Goal: Information Seeking & Learning: Learn about a topic

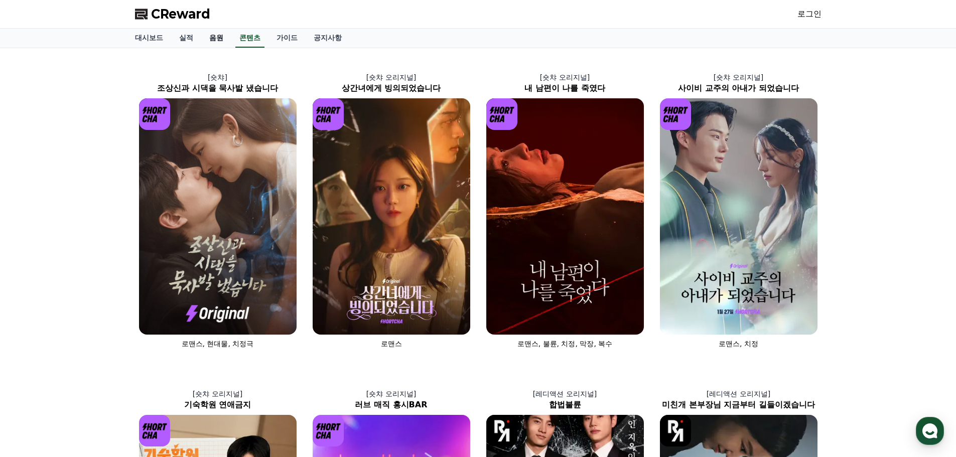
click at [215, 36] on link "음원" at bounding box center [216, 38] width 30 height 19
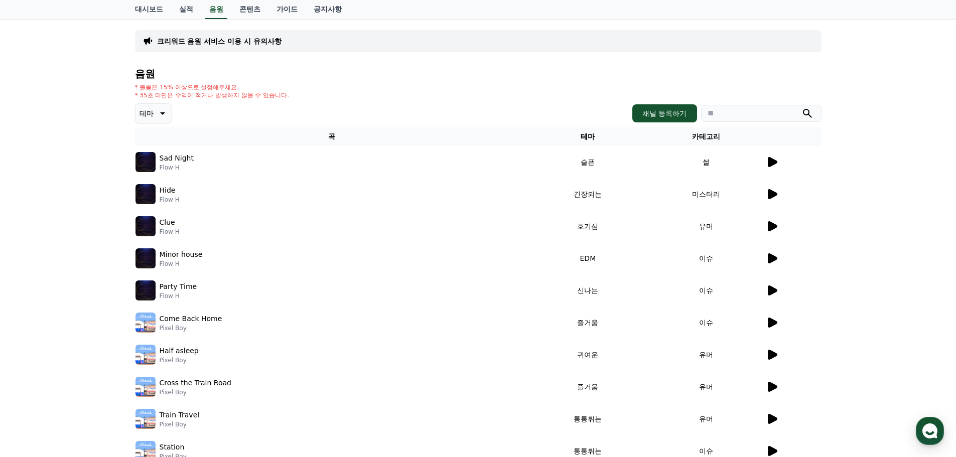
scroll to position [50, 0]
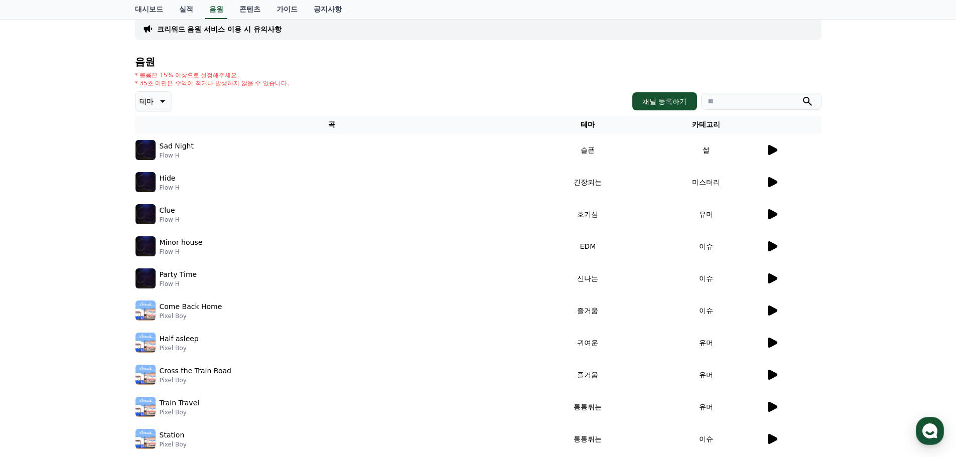
click at [165, 100] on icon at bounding box center [162, 101] width 12 height 12
click at [156, 137] on button "밝은" at bounding box center [148, 132] width 22 height 22
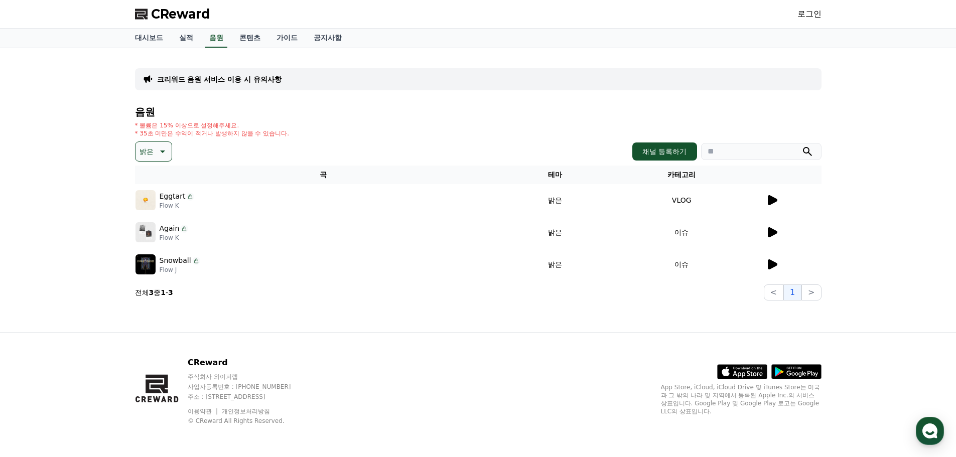
click at [772, 200] on icon at bounding box center [773, 200] width 10 height 10
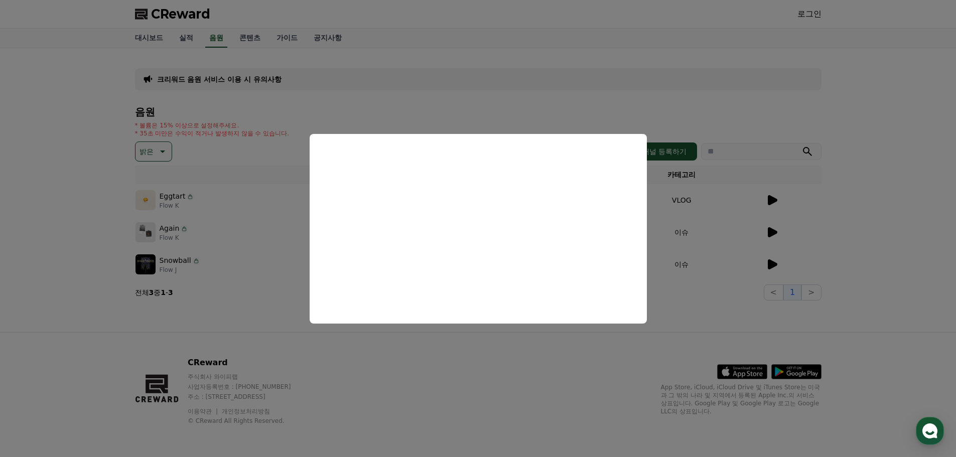
click at [629, 92] on button "close modal" at bounding box center [478, 228] width 956 height 457
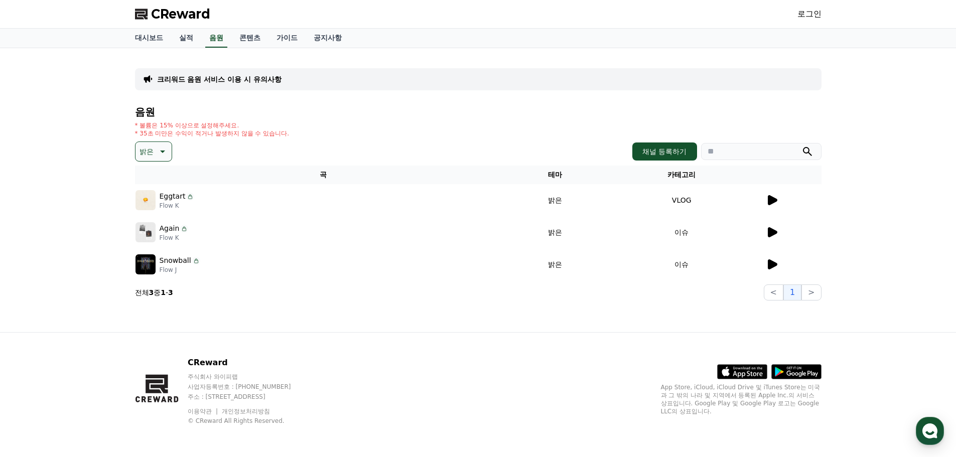
click at [167, 199] on p "Eggtart" at bounding box center [173, 196] width 26 height 11
click at [155, 202] on img at bounding box center [146, 200] width 20 height 20
click at [550, 202] on td "밝은" at bounding box center [555, 200] width 86 height 32
click at [675, 202] on td "VLOG" at bounding box center [681, 200] width 167 height 32
click at [776, 200] on icon at bounding box center [773, 200] width 10 height 10
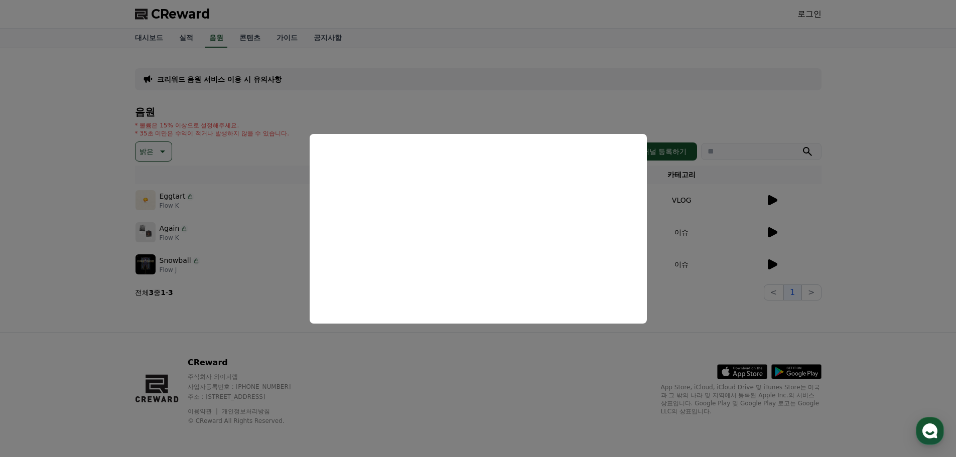
click at [65, 207] on button "close modal" at bounding box center [478, 228] width 956 height 457
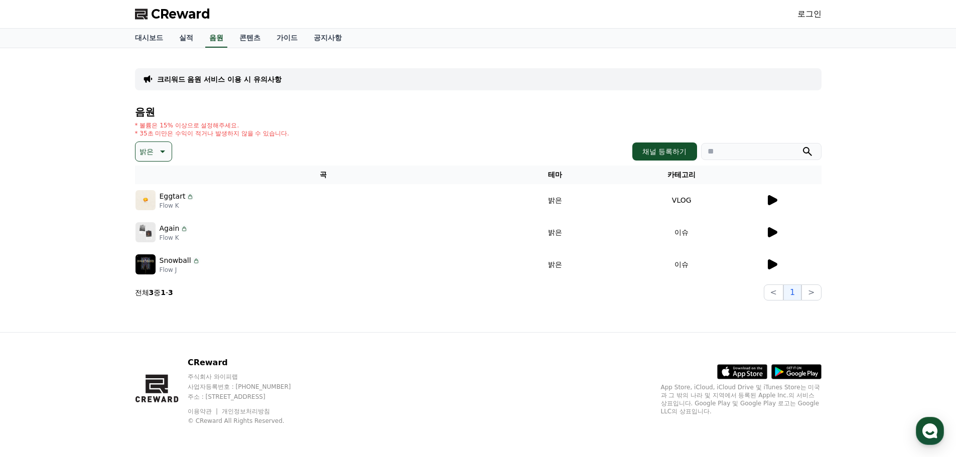
click at [772, 234] on icon at bounding box center [773, 232] width 10 height 10
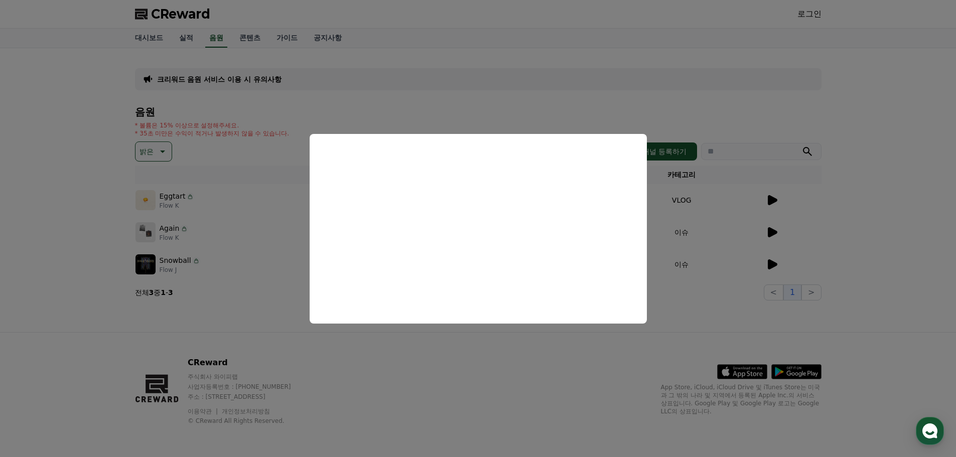
click at [844, 211] on button "close modal" at bounding box center [478, 228] width 956 height 457
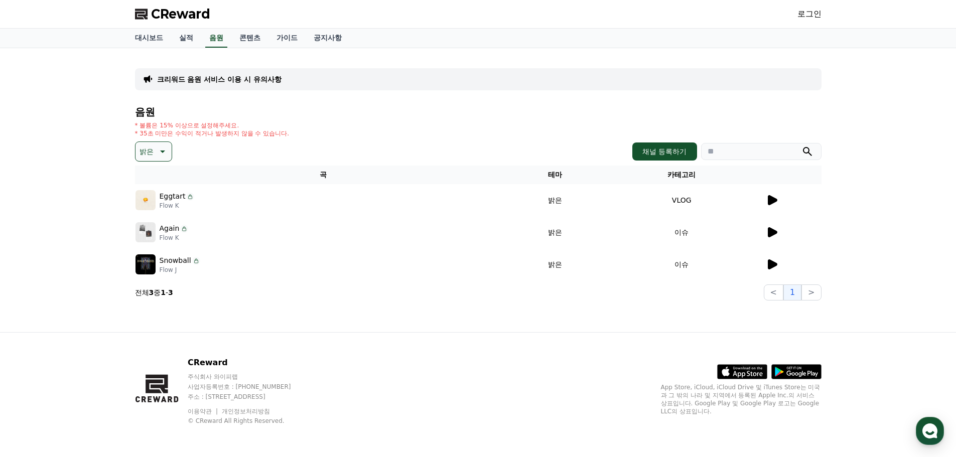
click at [769, 266] on icon at bounding box center [773, 265] width 10 height 10
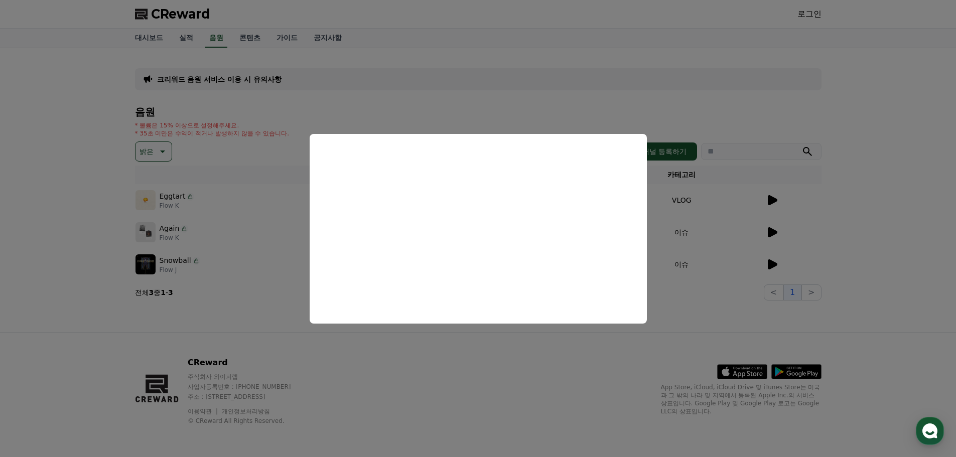
click at [80, 217] on button "close modal" at bounding box center [478, 228] width 956 height 457
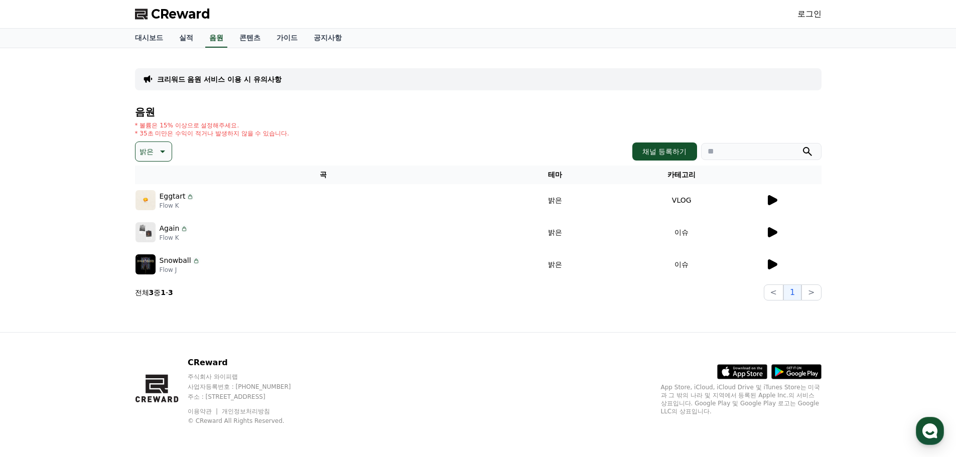
click at [169, 149] on button "밝은" at bounding box center [153, 152] width 37 height 20
click at [151, 237] on button "신나는" at bounding box center [151, 234] width 29 height 22
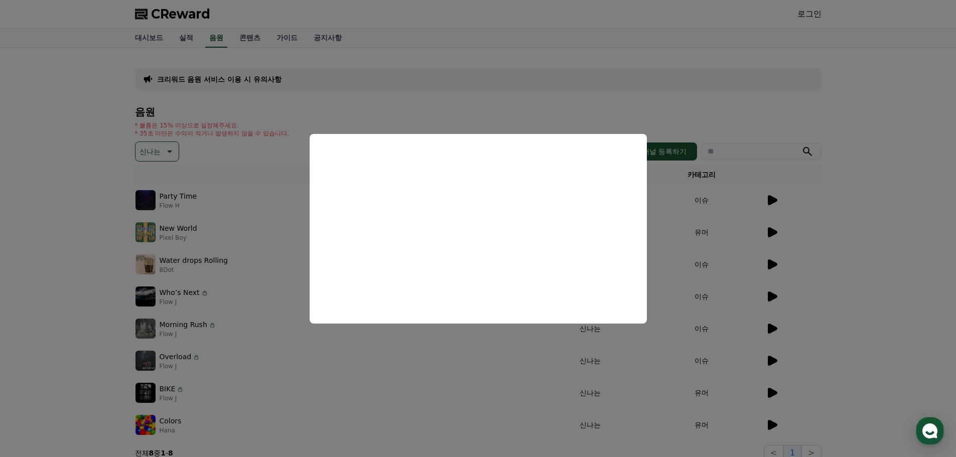
click at [69, 221] on button "close modal" at bounding box center [478, 228] width 956 height 457
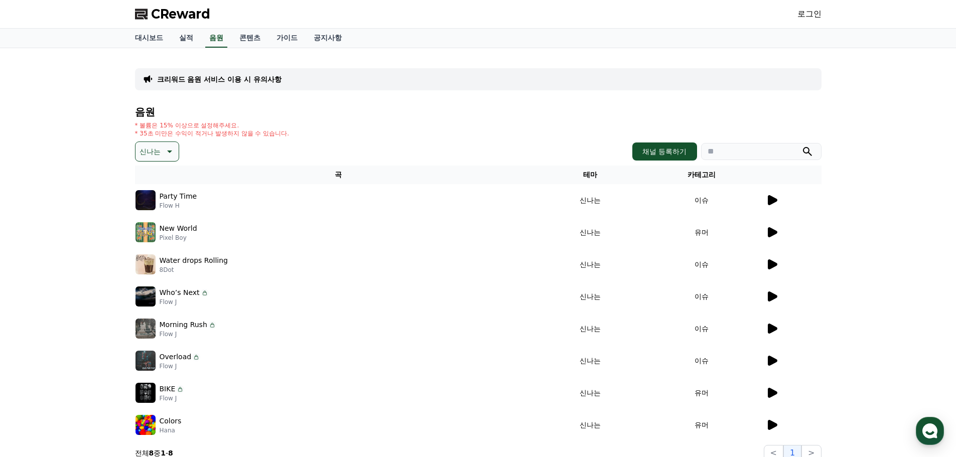
click at [769, 231] on icon at bounding box center [773, 232] width 10 height 10
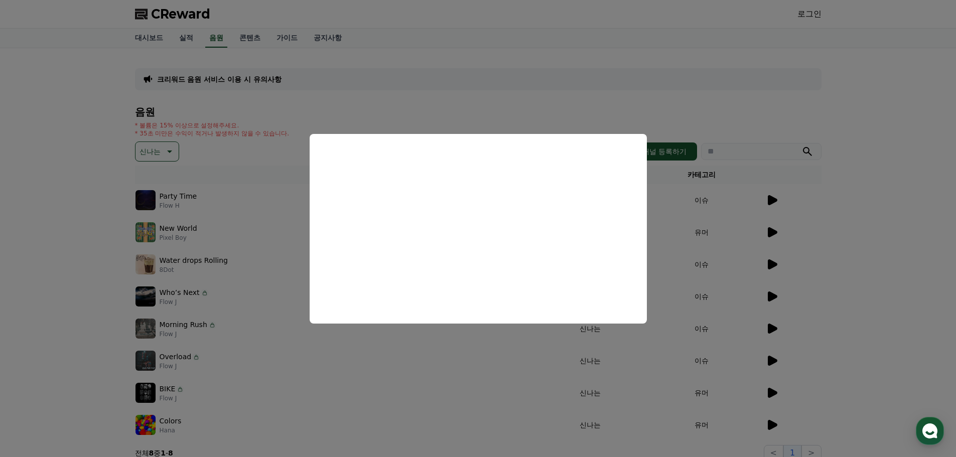
click at [777, 262] on button "close modal" at bounding box center [478, 228] width 956 height 457
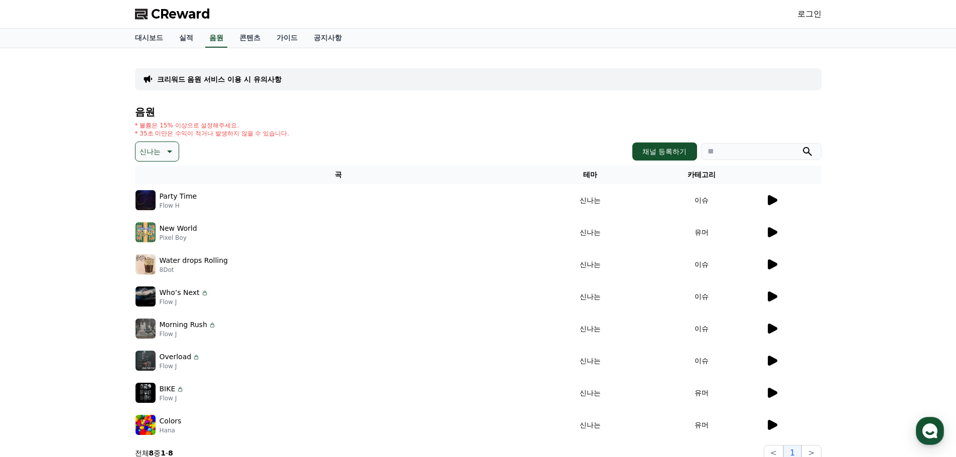
click at [774, 264] on icon at bounding box center [773, 265] width 10 height 10
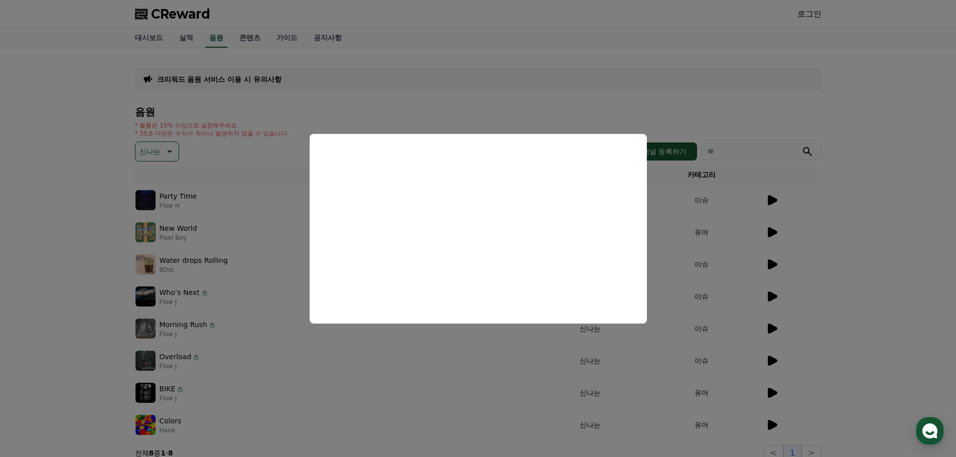
drag, startPoint x: 843, startPoint y: 212, endPoint x: 799, endPoint y: 256, distance: 62.8
click at [843, 212] on button "close modal" at bounding box center [478, 228] width 956 height 457
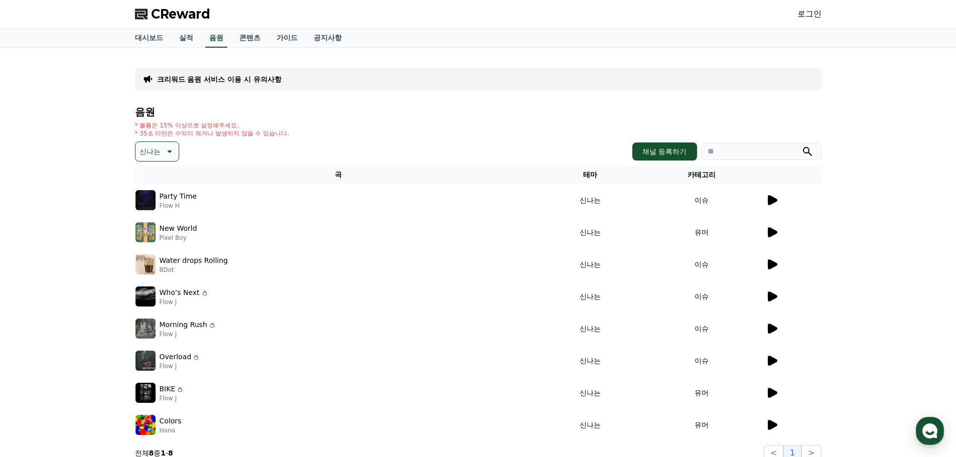
click at [769, 295] on icon at bounding box center [773, 297] width 10 height 10
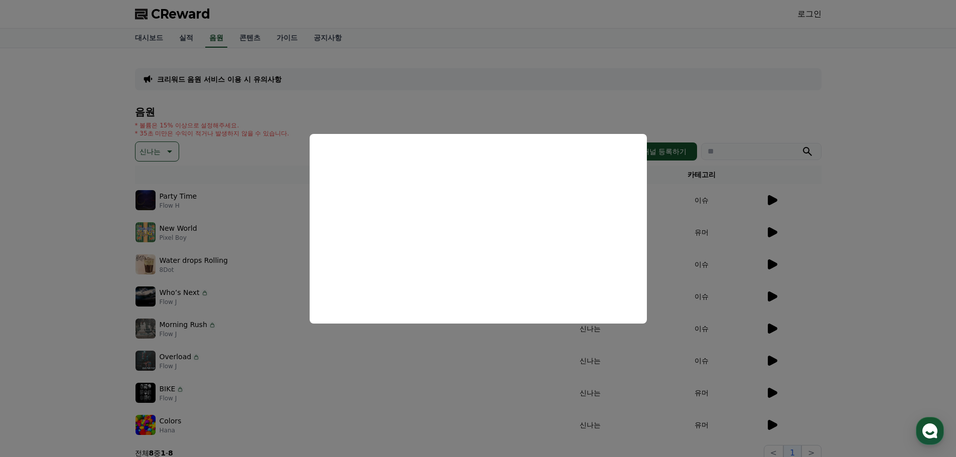
click at [905, 119] on button "close modal" at bounding box center [478, 228] width 956 height 457
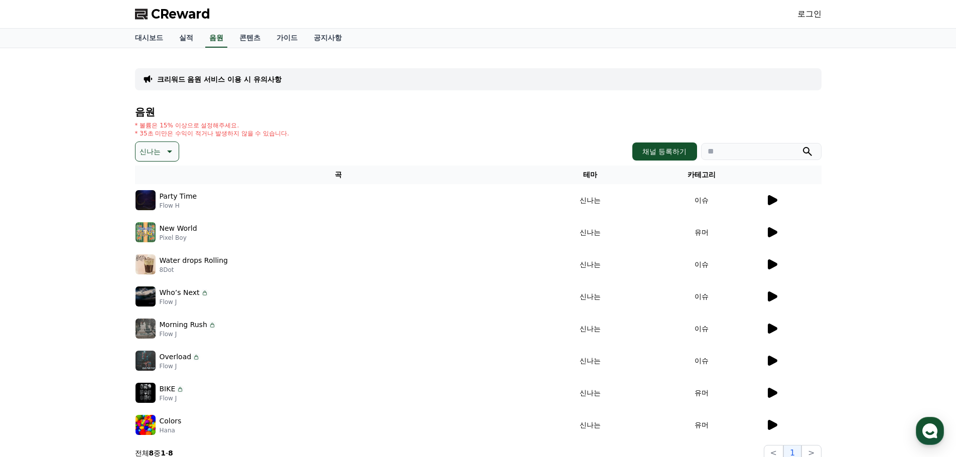
click at [168, 158] on button "신나는" at bounding box center [157, 152] width 44 height 20
click at [153, 194] on button "귀여운" at bounding box center [151, 194] width 29 height 22
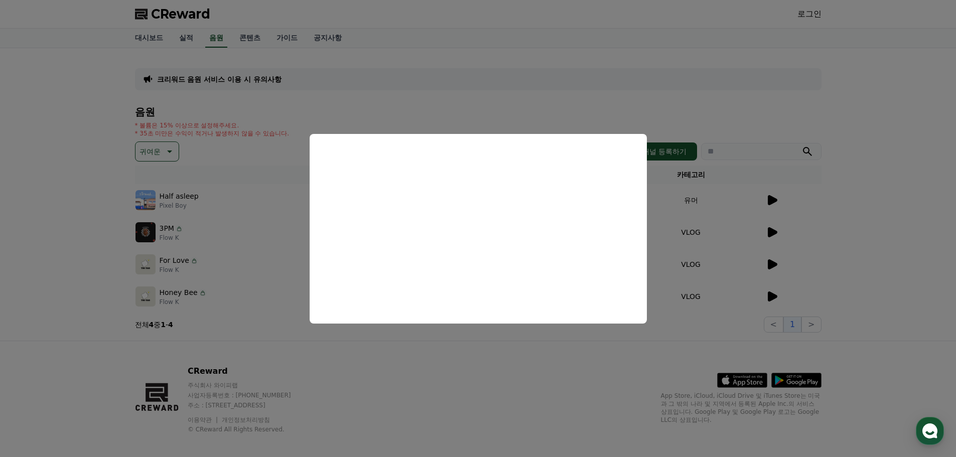
click at [897, 164] on button "close modal" at bounding box center [478, 228] width 956 height 457
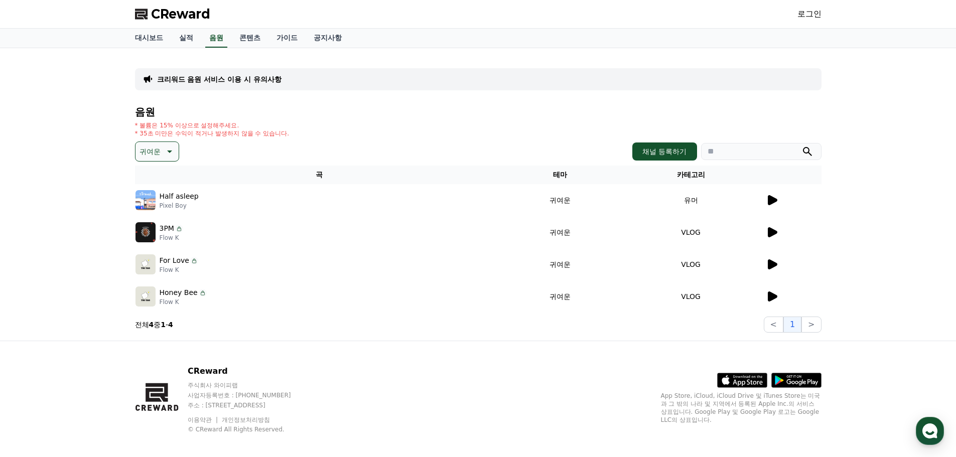
click at [777, 235] on icon at bounding box center [772, 232] width 12 height 12
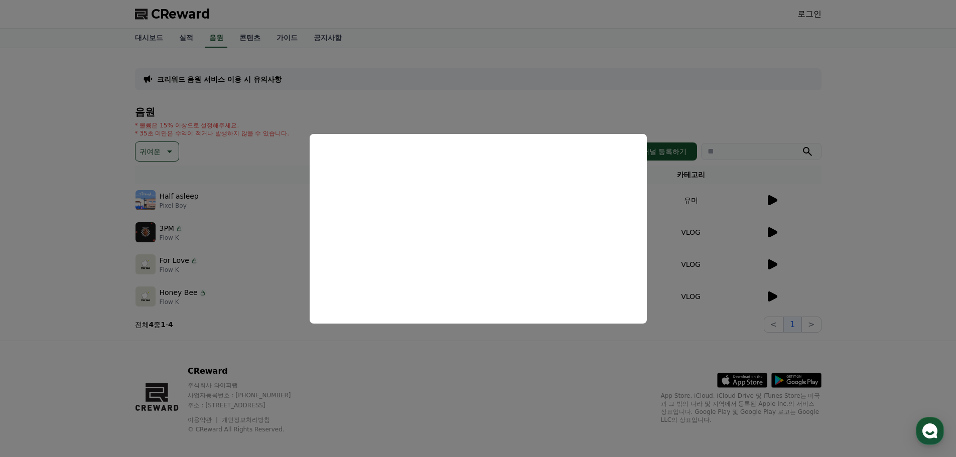
click at [886, 217] on button "close modal" at bounding box center [478, 228] width 956 height 457
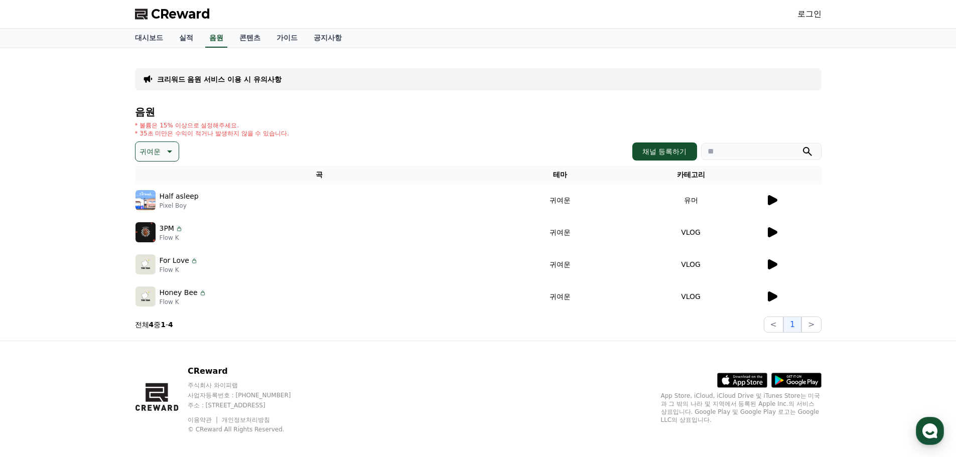
click at [769, 265] on icon at bounding box center [773, 265] width 10 height 10
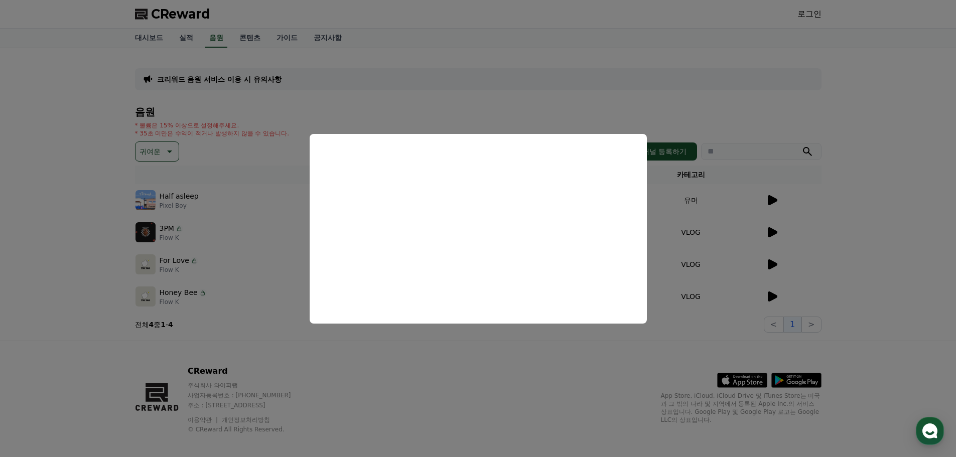
click at [884, 248] on button "close modal" at bounding box center [478, 228] width 956 height 457
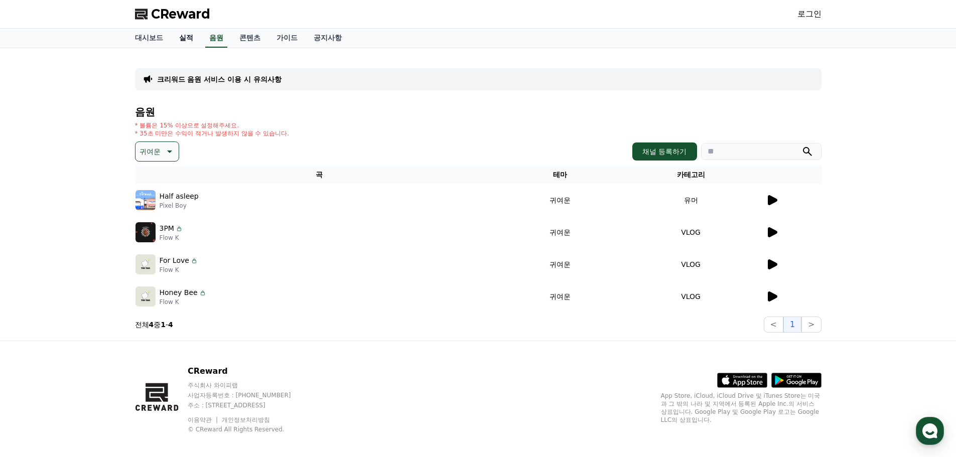
click at [184, 44] on link "실적" at bounding box center [186, 38] width 30 height 19
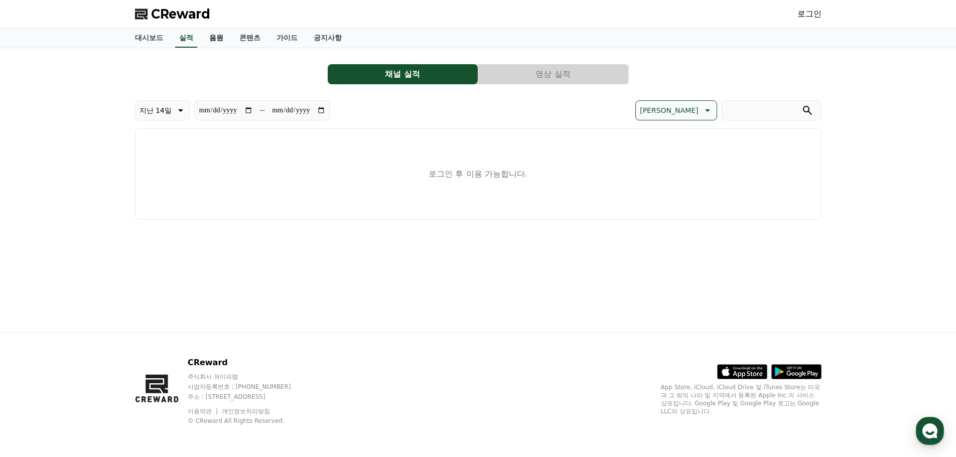
click at [205, 40] on link "음원" at bounding box center [216, 38] width 30 height 19
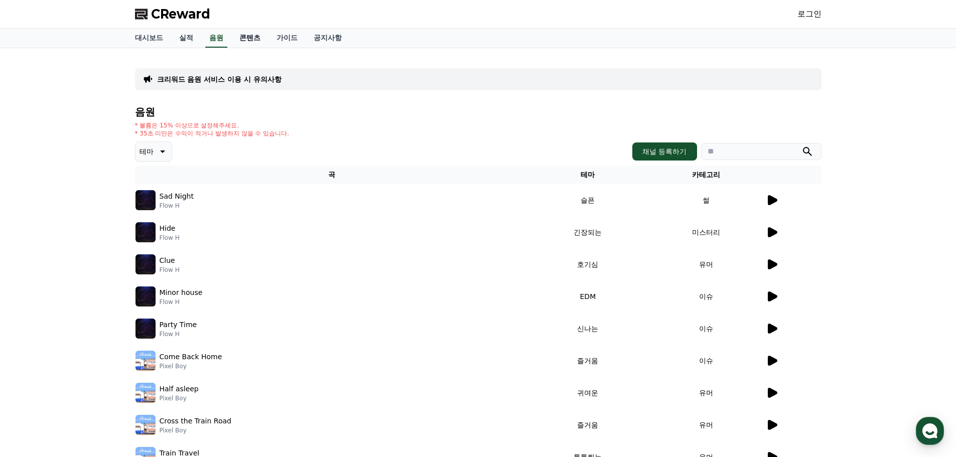
click at [244, 41] on link "콘텐츠" at bounding box center [249, 38] width 37 height 19
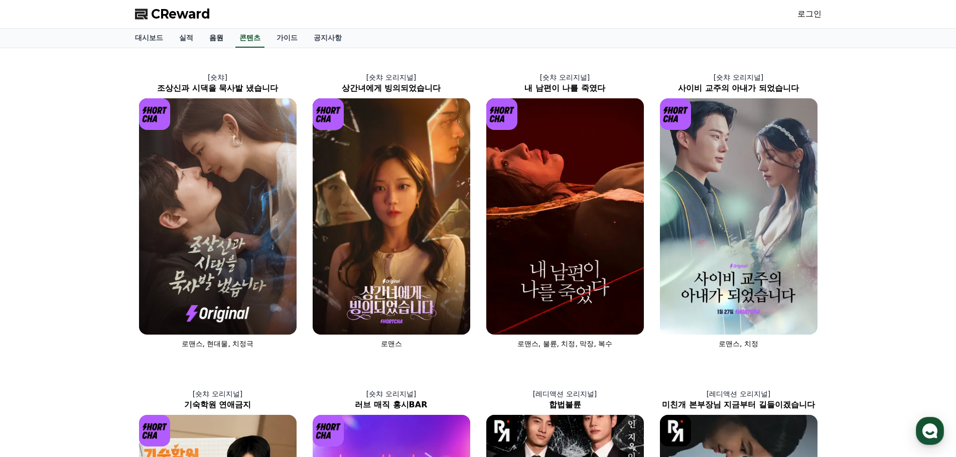
click at [216, 36] on link "음원" at bounding box center [216, 38] width 30 height 19
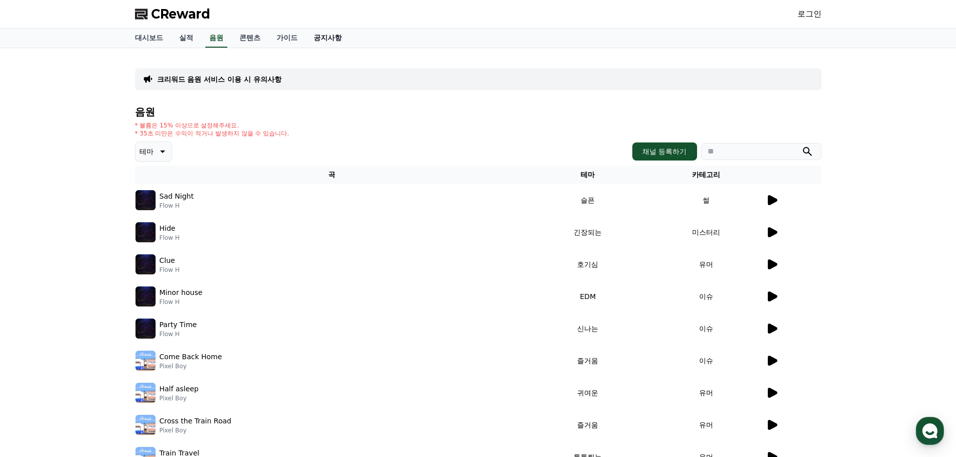
click at [335, 42] on link "공지사항" at bounding box center [328, 38] width 44 height 19
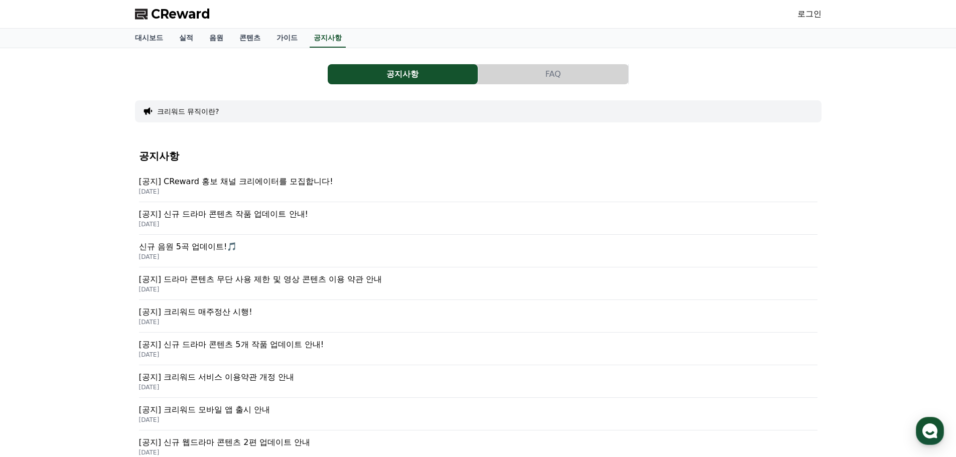
click at [271, 176] on p "[공지] CReward 홍보 채널 크리에이터를 모집합니다!" at bounding box center [478, 182] width 679 height 12
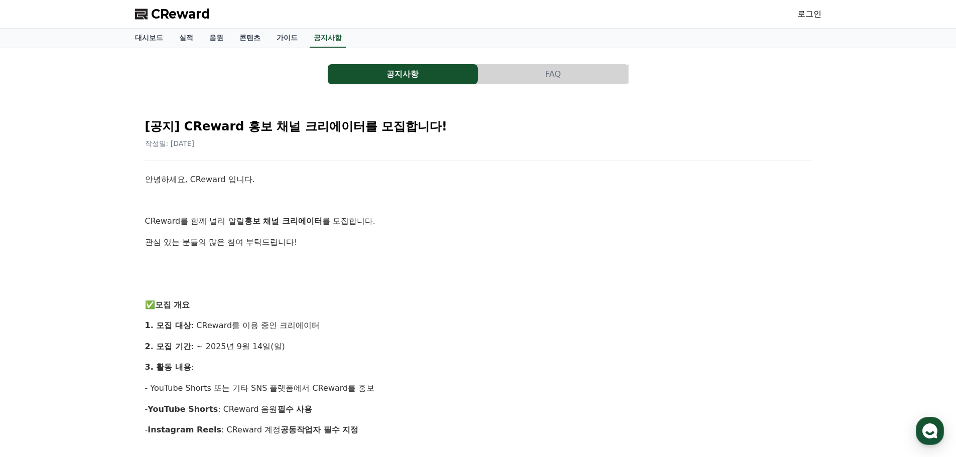
click at [560, 81] on button "FAQ" at bounding box center [553, 74] width 150 height 20
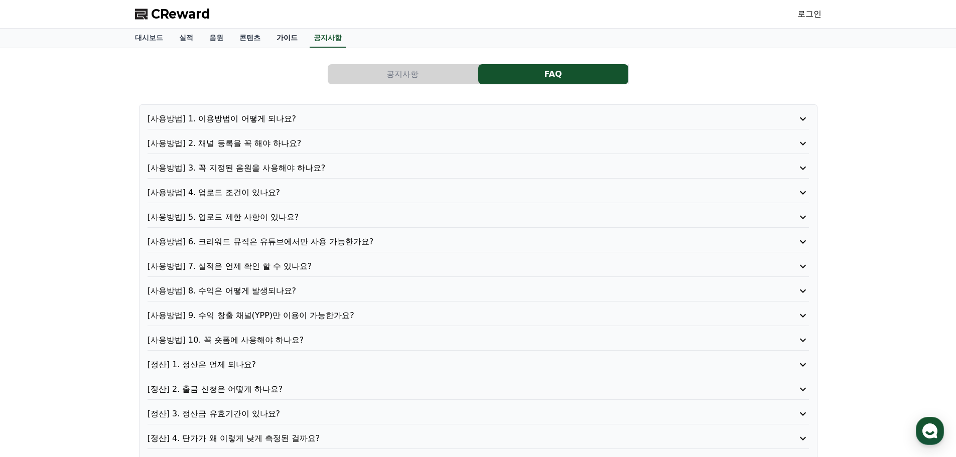
click at [284, 36] on link "가이드" at bounding box center [287, 38] width 37 height 19
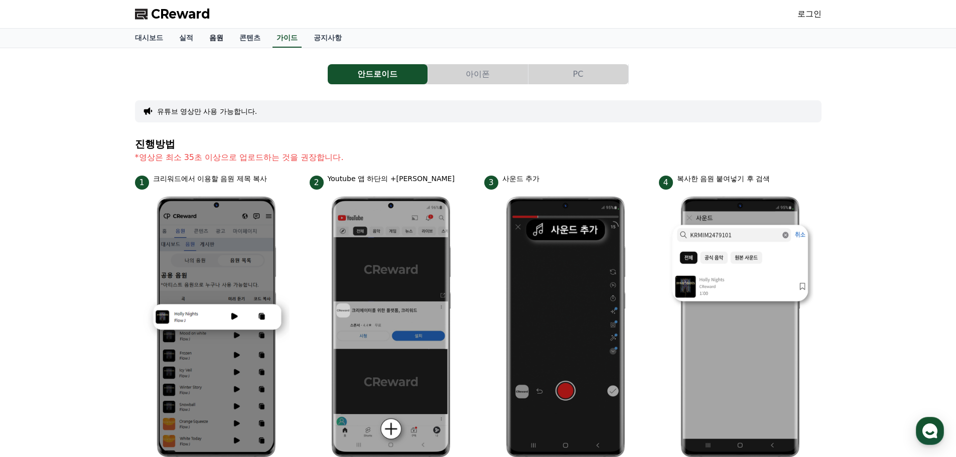
click at [210, 41] on link "음원" at bounding box center [216, 38] width 30 height 19
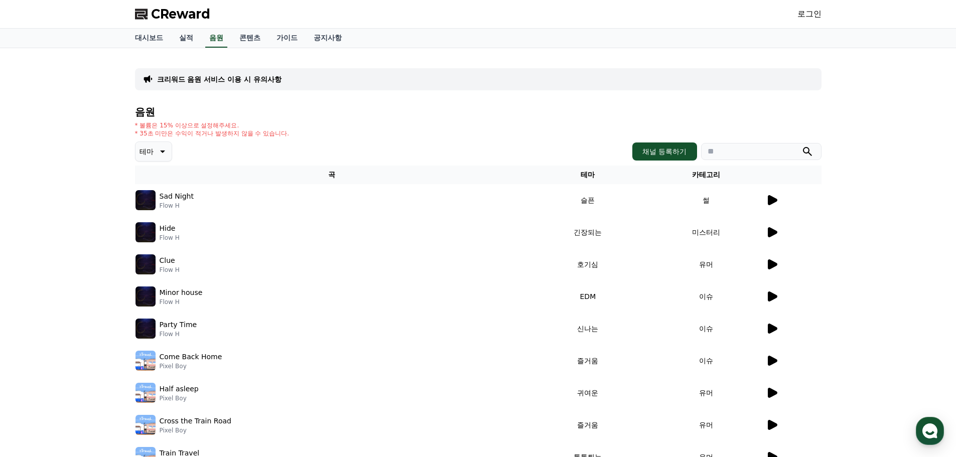
click at [154, 153] on button "테마" at bounding box center [153, 152] width 37 height 20
click at [71, 246] on div "크리워드 음원 서비스 이용 시 유의사항 음원 * 볼륨은 15% 이상으로 설정해주세요. * 35초 미만은 수익이 적거나 발생하지 않을 수 있습니…" at bounding box center [478, 290] width 956 height 485
click at [123, 164] on div "크리워드 음원 서비스 이용 시 유의사항 음원 * 볼륨은 15% 이상으로 설정해주세요. * 35초 미만은 수익이 적거나 발생하지 않을 수 있습니…" at bounding box center [478, 290] width 956 height 485
click at [336, 126] on div "* 볼륨은 15% 이상으로 설정해주세요. * 35초 미만은 수익이 적거나 발생하지 않을 수 있습니다." at bounding box center [478, 129] width 687 height 16
click at [152, 153] on p "테마" at bounding box center [147, 152] width 14 height 14
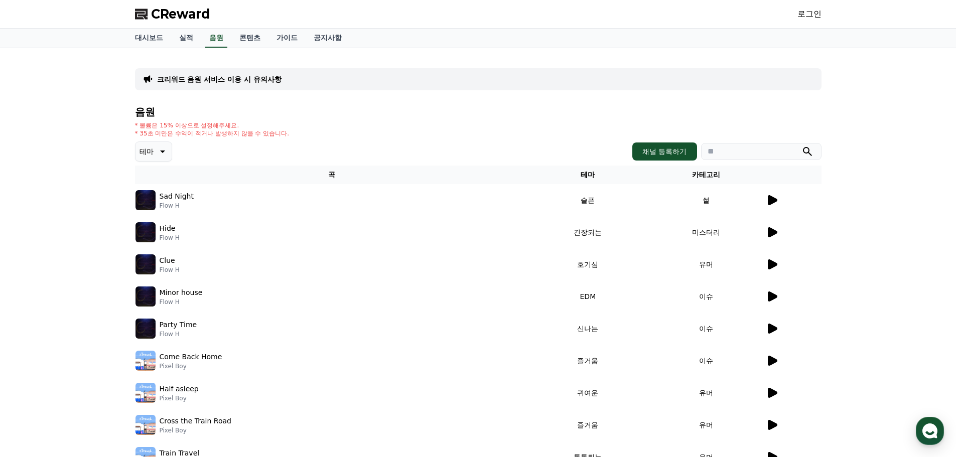
click at [150, 160] on button "테마" at bounding box center [153, 152] width 37 height 20
click at [153, 210] on button "통통튀는" at bounding box center [155, 208] width 36 height 22
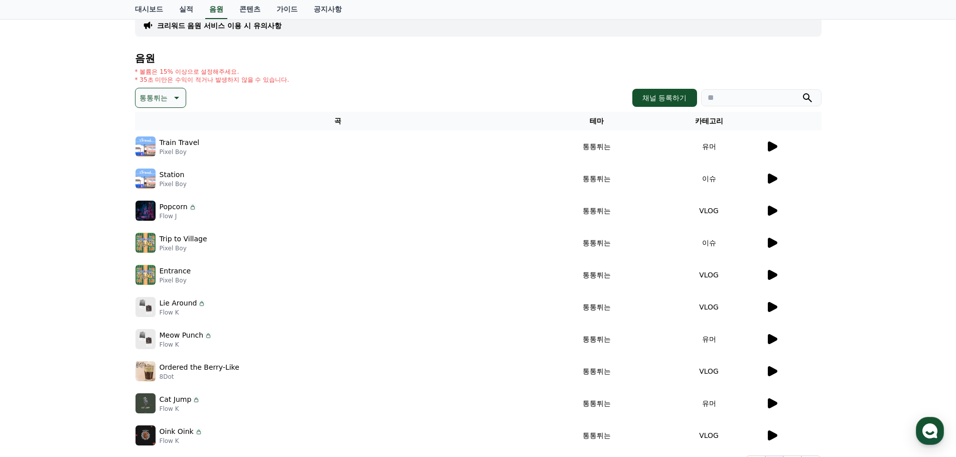
scroll to position [51, 0]
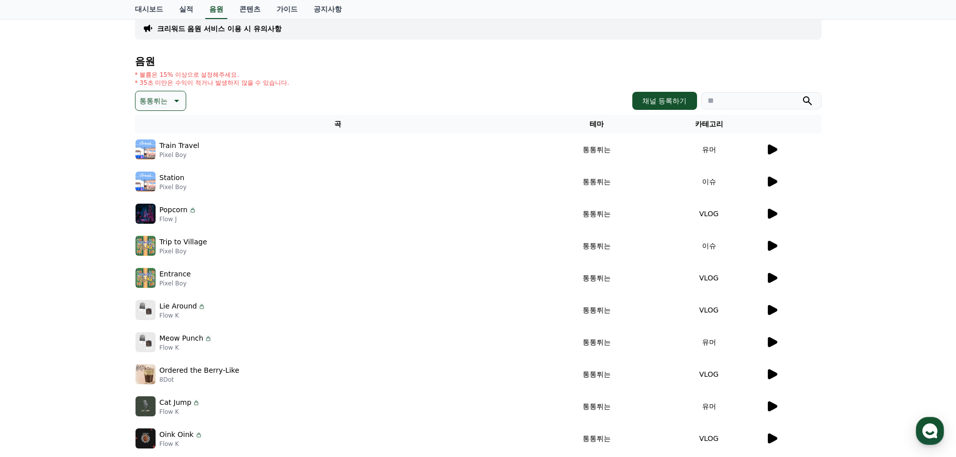
click at [776, 154] on icon at bounding box center [772, 150] width 12 height 12
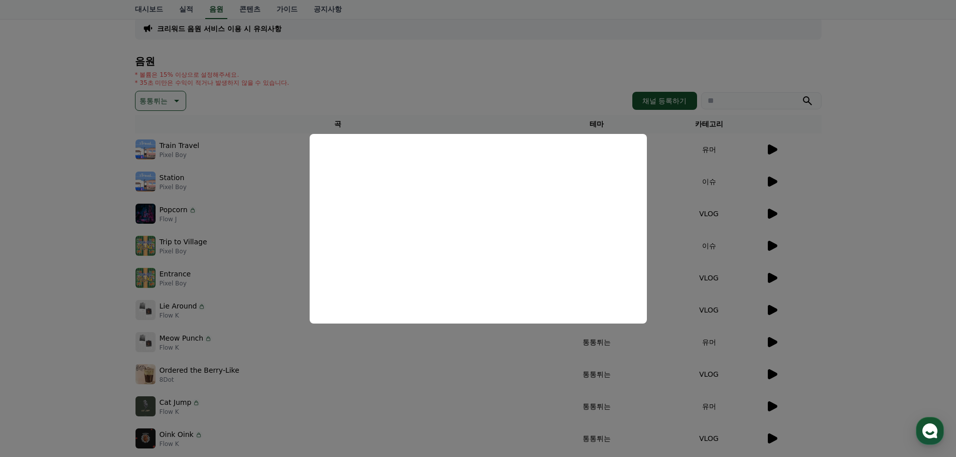
click at [777, 213] on button "close modal" at bounding box center [478, 228] width 956 height 457
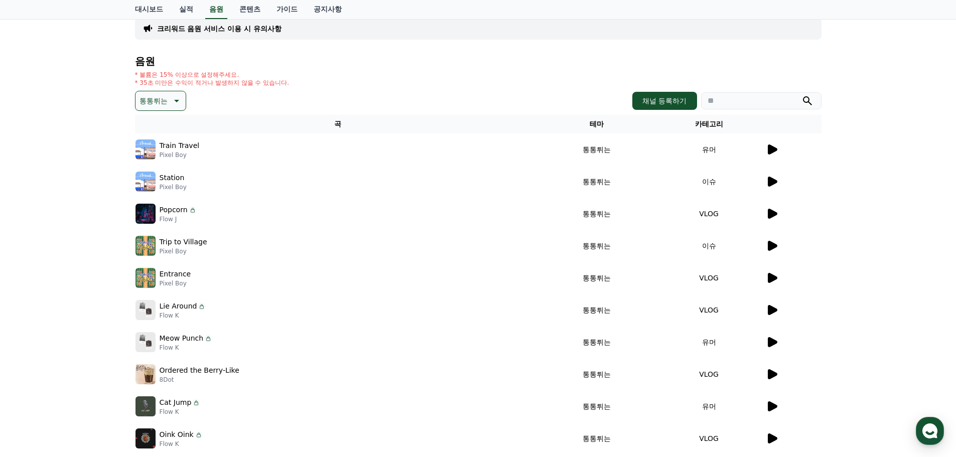
click at [771, 212] on icon at bounding box center [773, 214] width 10 height 10
